Goal: Information Seeking & Learning: Learn about a topic

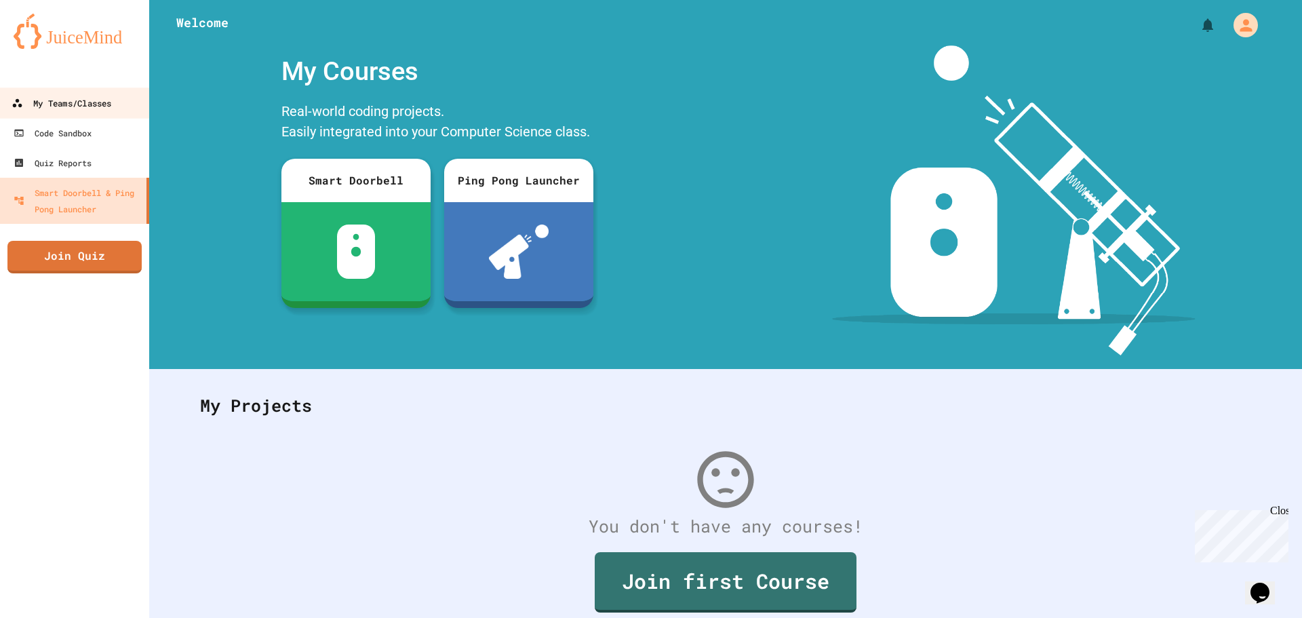
click at [117, 105] on link "My Teams/Classes" at bounding box center [75, 102] width 154 height 31
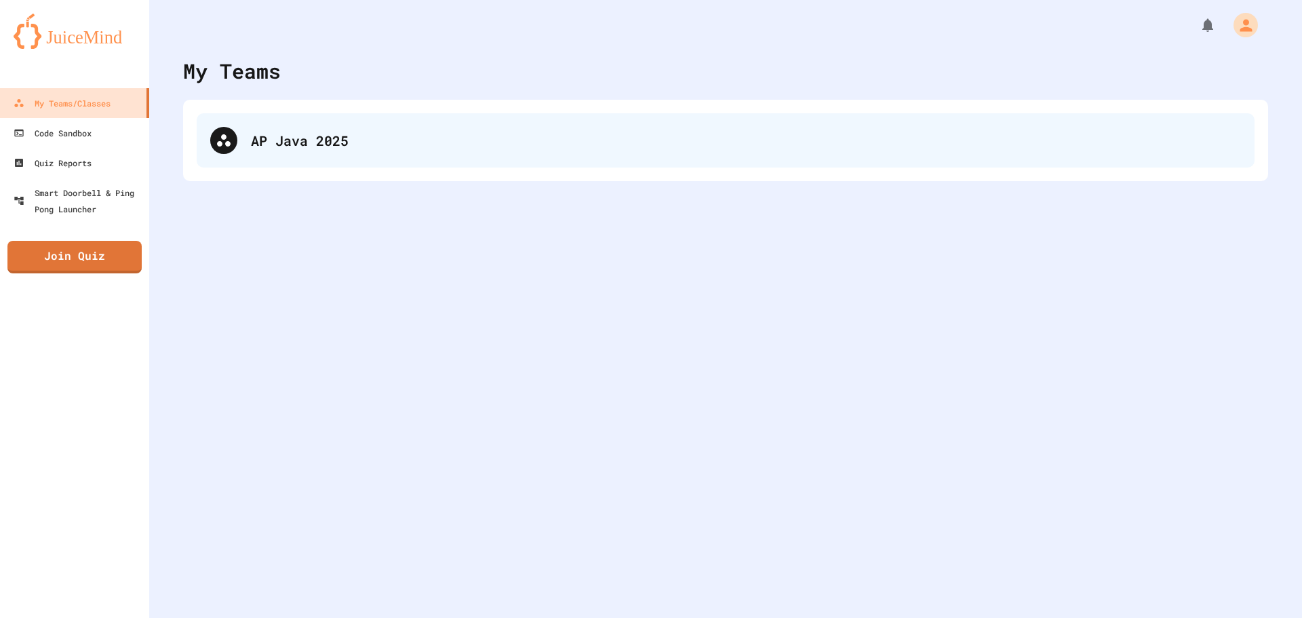
click at [302, 140] on div "AP Java 2025" at bounding box center [746, 140] width 990 height 20
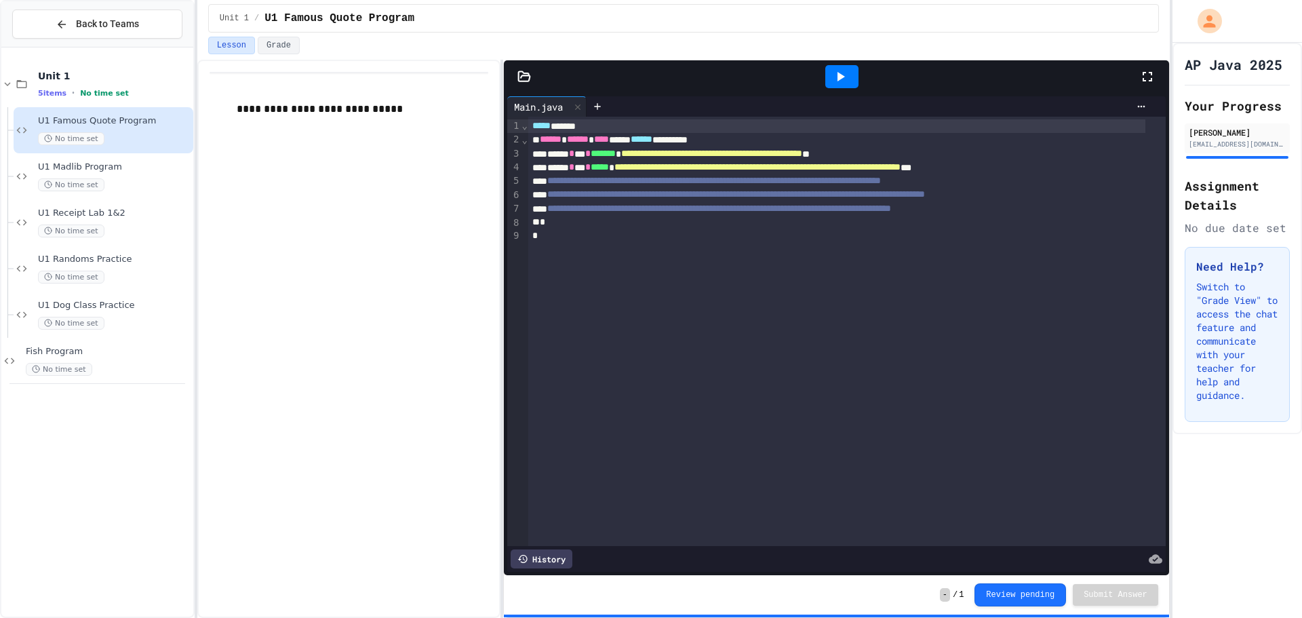
click at [720, 239] on div "*" at bounding box center [837, 236] width 618 height 14
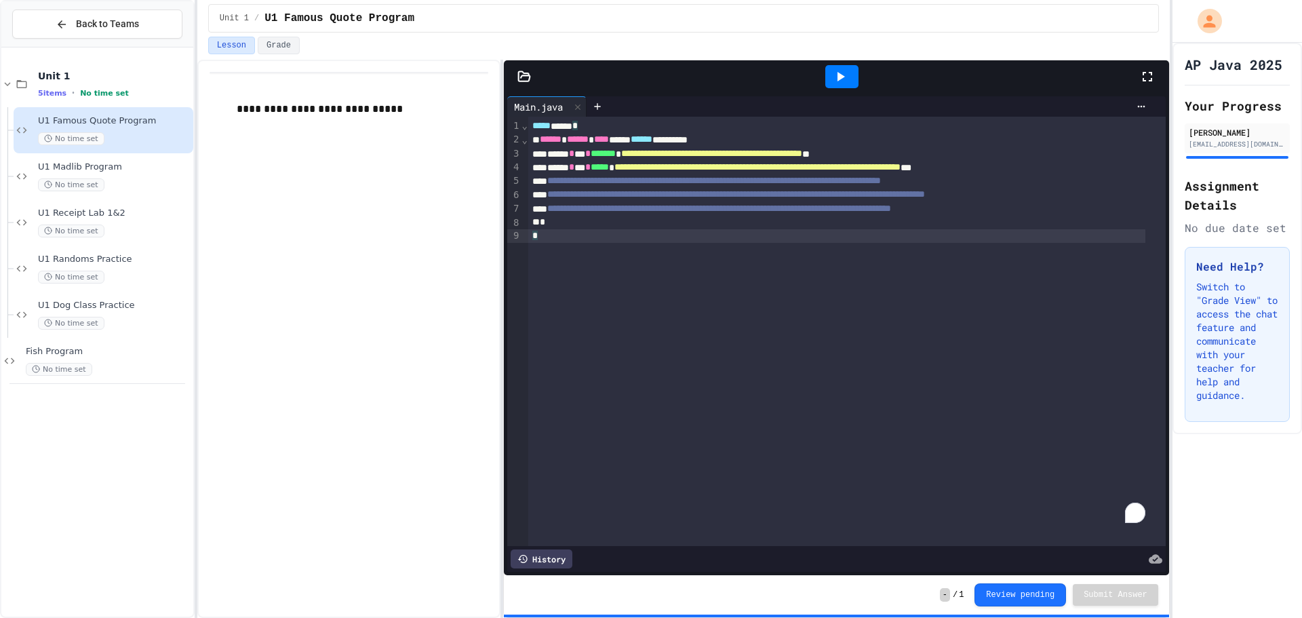
click at [355, 194] on div "**********" at bounding box center [349, 339] width 304 height 558
click at [144, 176] on div "U1 Madlib Program No time set" at bounding box center [114, 176] width 153 height 30
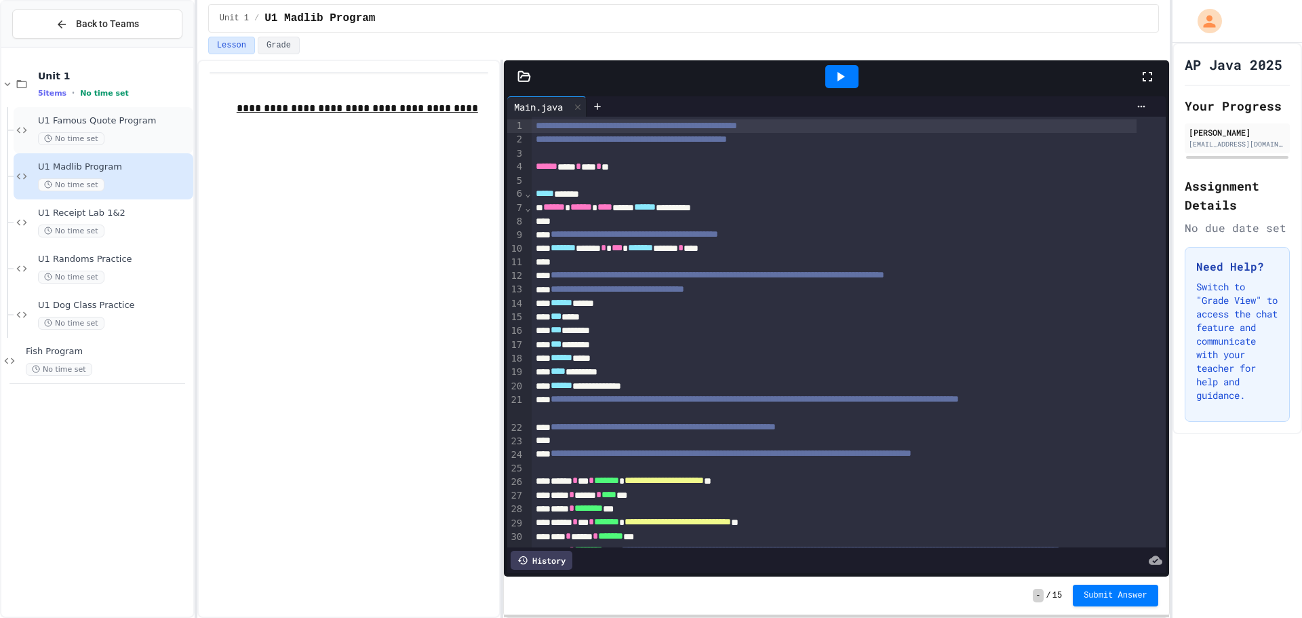
click at [98, 114] on div "U1 Famous Quote Program No time set" at bounding box center [104, 130] width 180 height 46
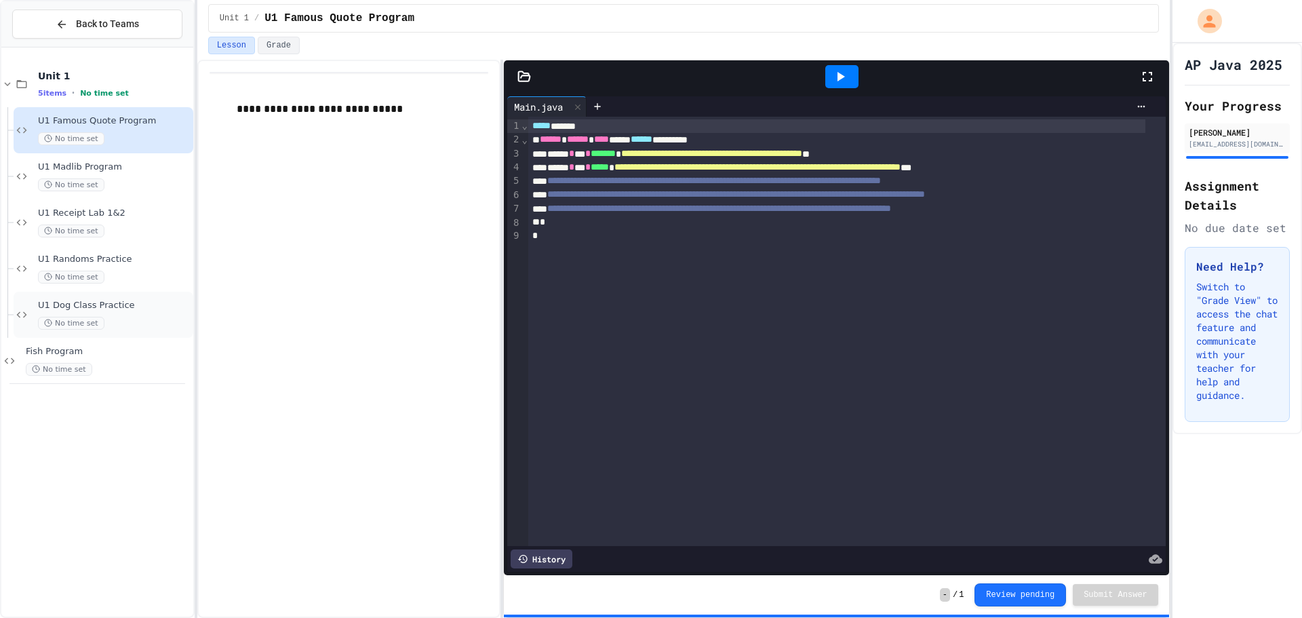
click at [116, 307] on span "U1 Dog Class Practice" at bounding box center [114, 306] width 153 height 12
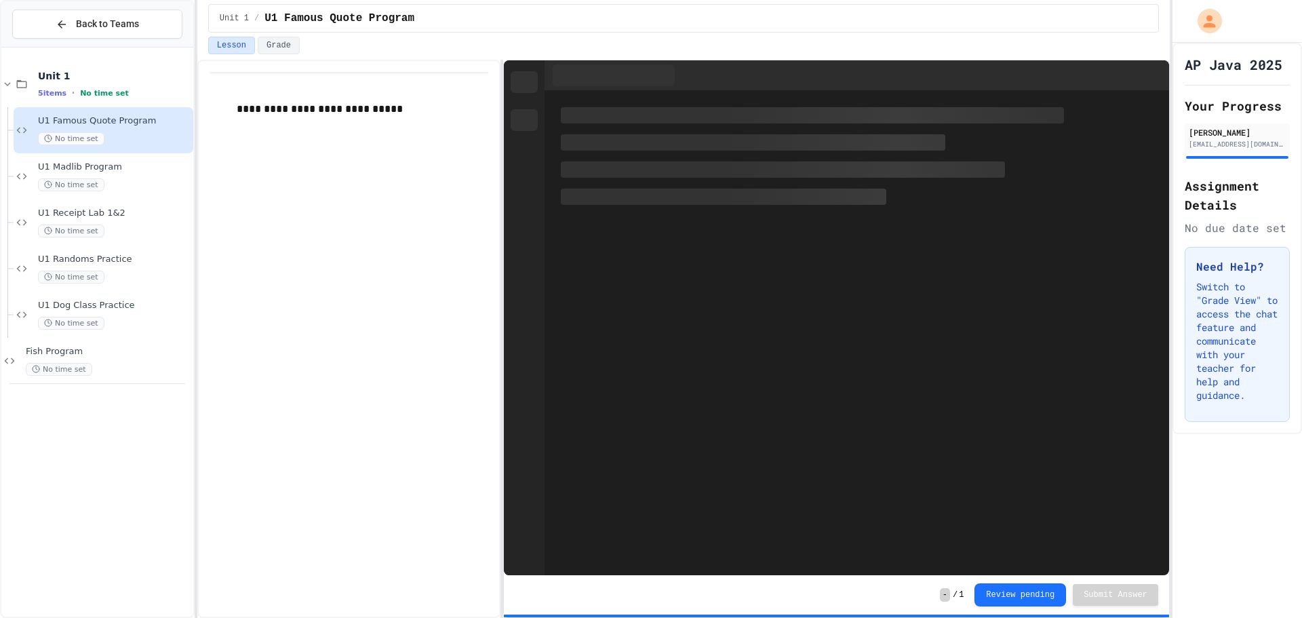
click at [119, 384] on div at bounding box center [97, 383] width 176 height 1
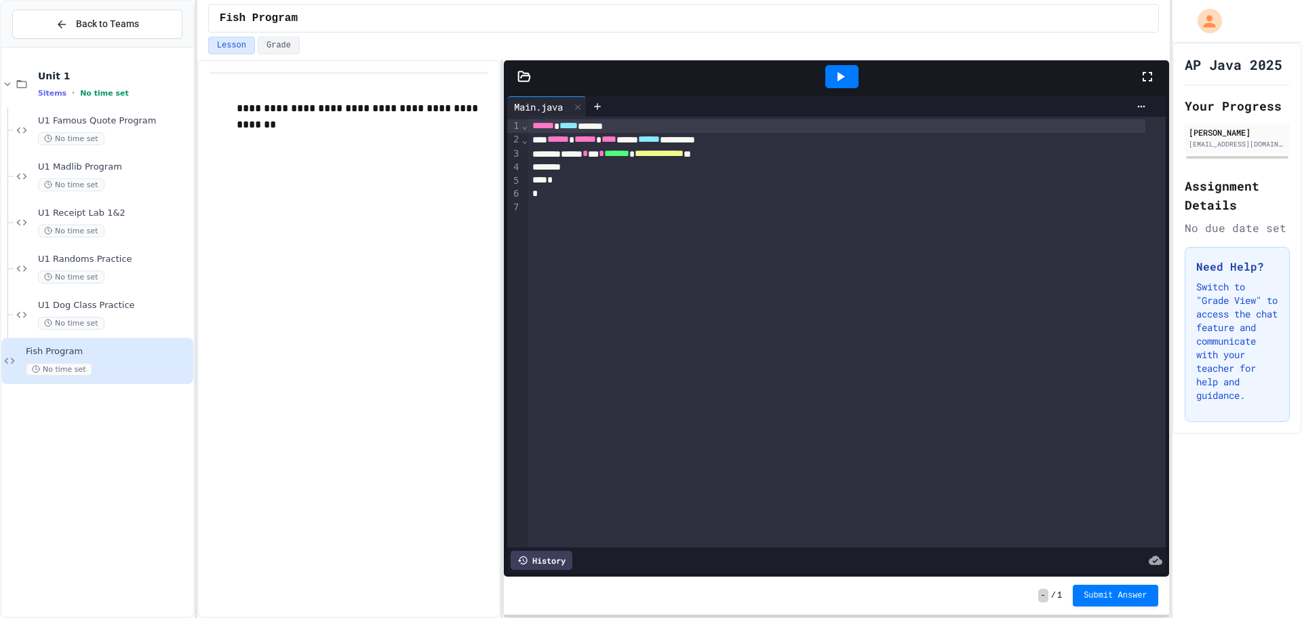
click at [525, 79] on icon at bounding box center [524, 77] width 14 height 14
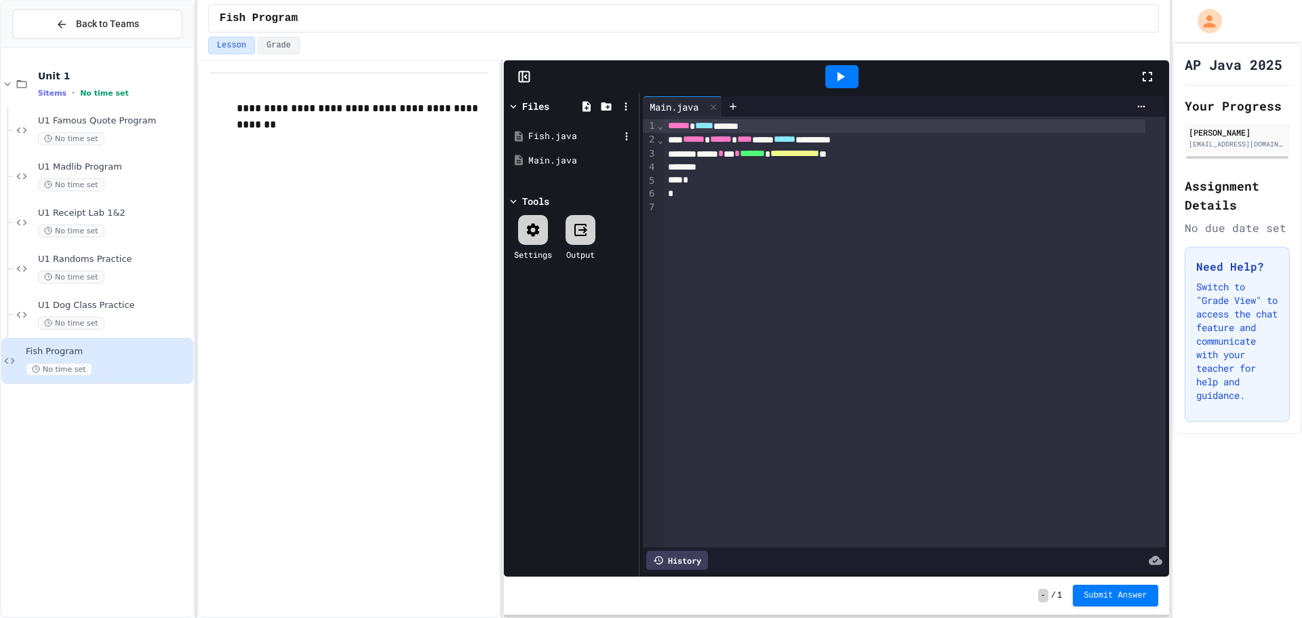
click at [552, 136] on div "Fish.java" at bounding box center [573, 137] width 91 height 14
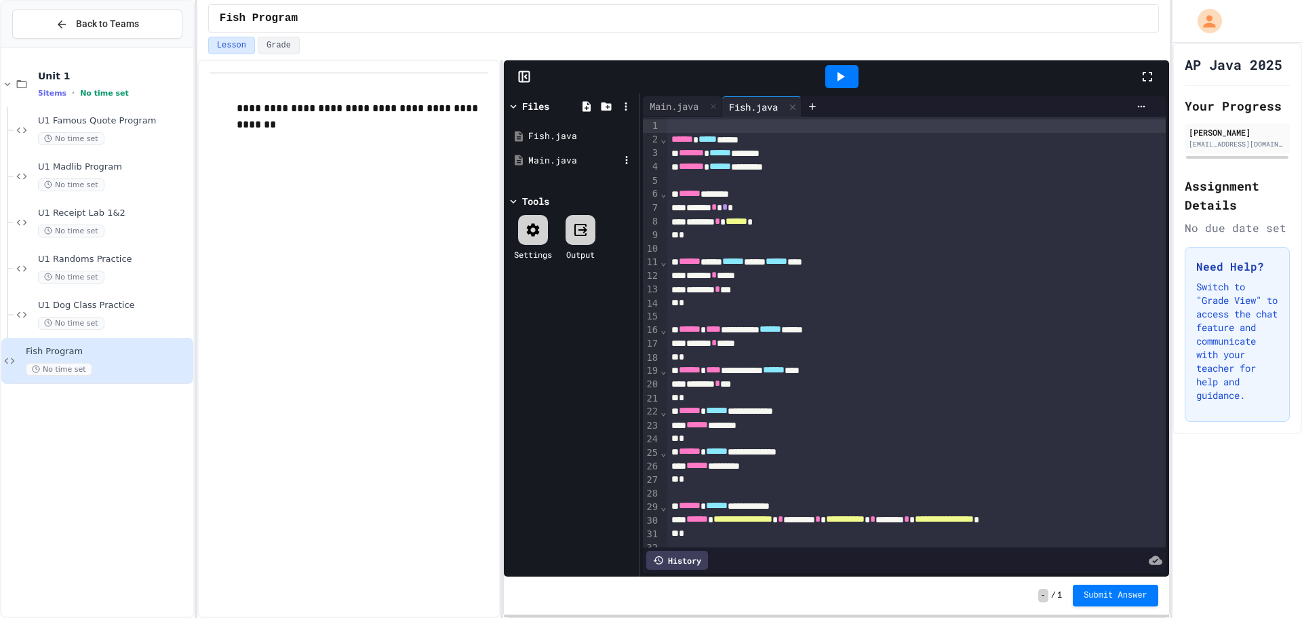
click at [564, 155] on div "Main.java" at bounding box center [573, 161] width 91 height 14
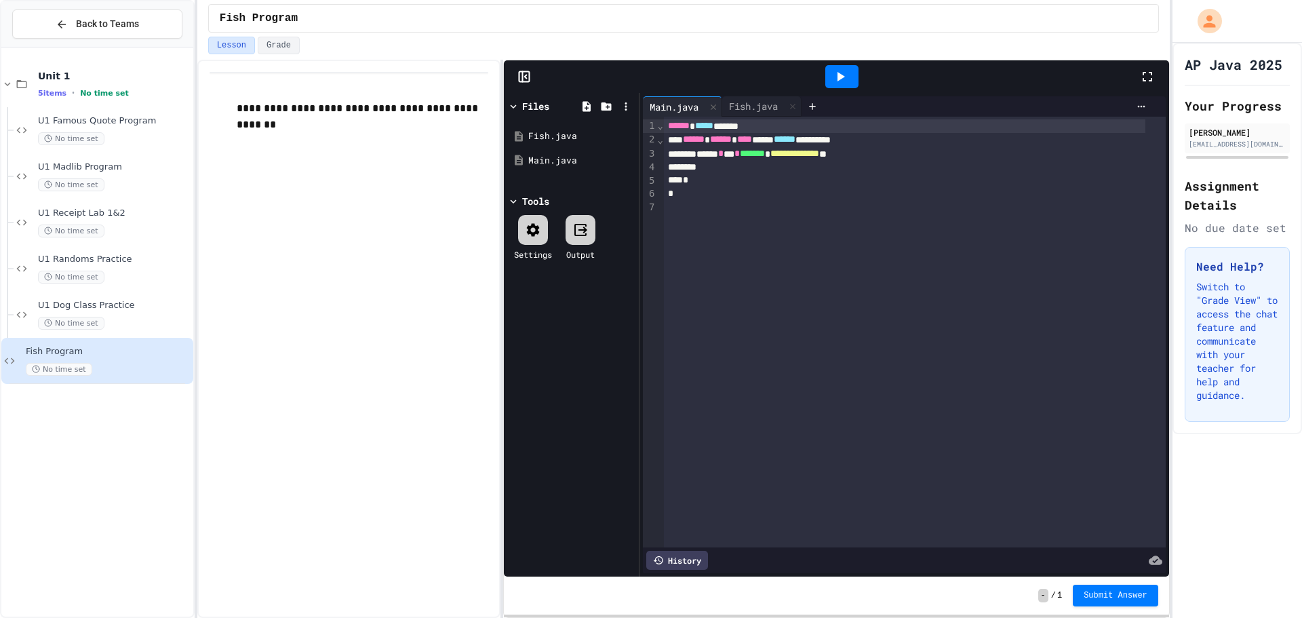
click at [531, 80] on icon at bounding box center [524, 77] width 14 height 14
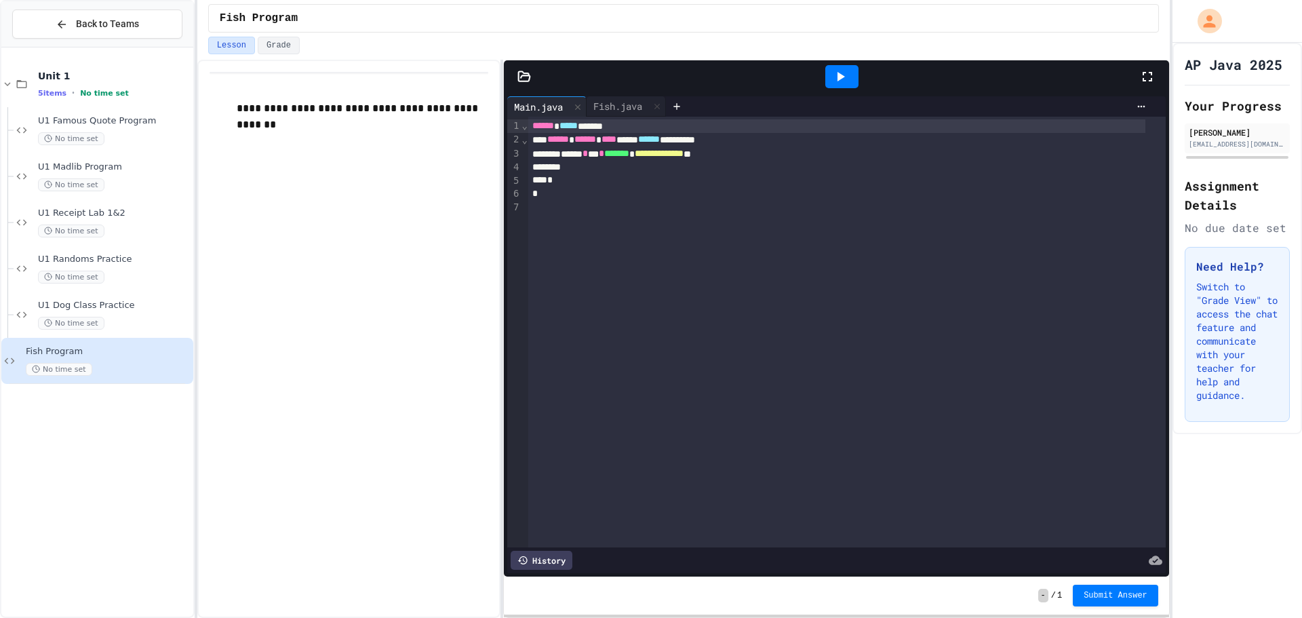
click at [640, 131] on div "****** ***** ******" at bounding box center [837, 126] width 618 height 14
click at [633, 102] on div "Fish.java" at bounding box center [618, 106] width 62 height 14
